Goal: Task Accomplishment & Management: Use online tool/utility

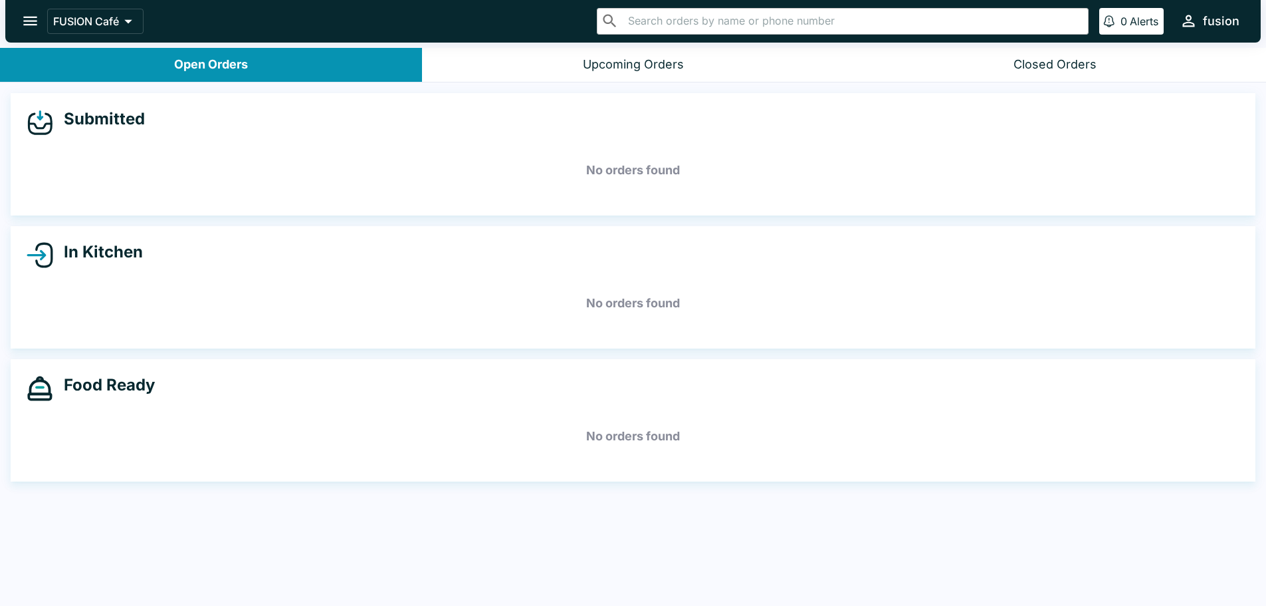
click at [27, 14] on icon "open drawer" at bounding box center [30, 21] width 18 height 18
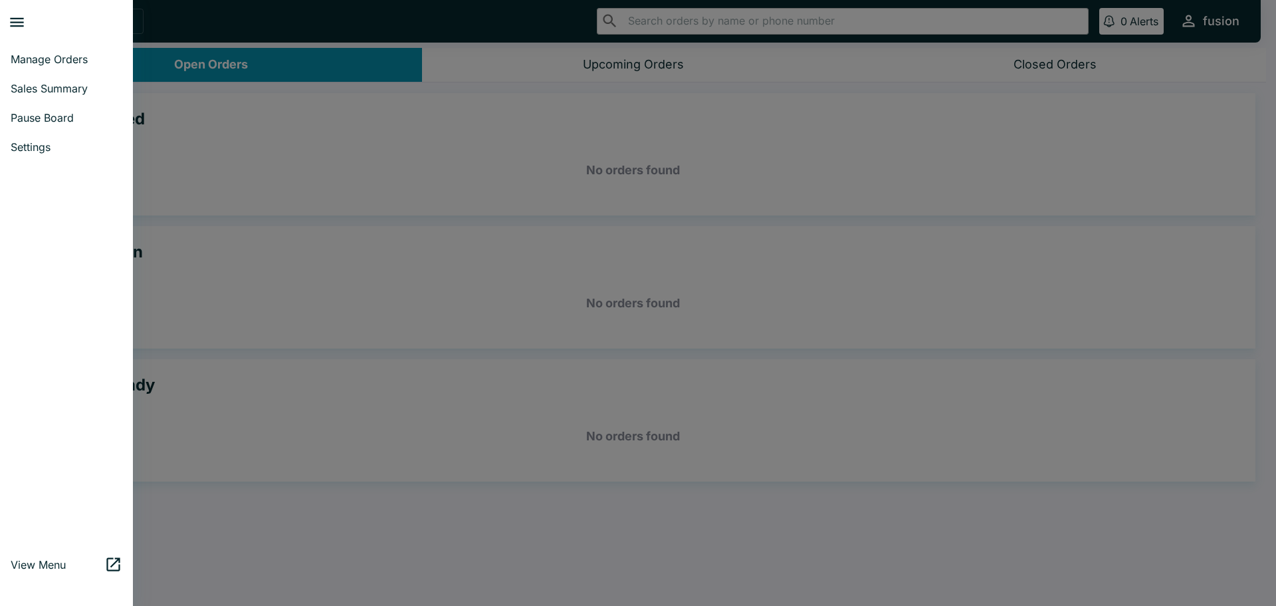
click at [54, 86] on span "Sales Summary" at bounding box center [67, 88] width 112 height 13
select select "03:00"
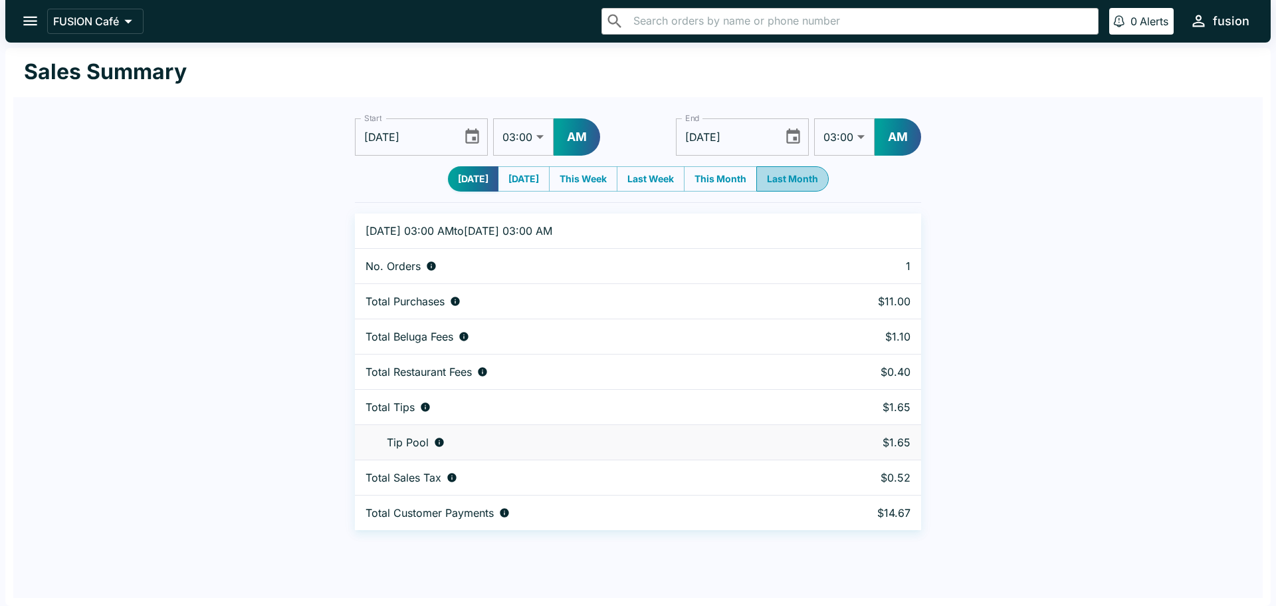
click at [791, 180] on button "Last Month" at bounding box center [793, 178] width 72 height 25
type input "[DATE]"
